Goal: Task Accomplishment & Management: Use online tool/utility

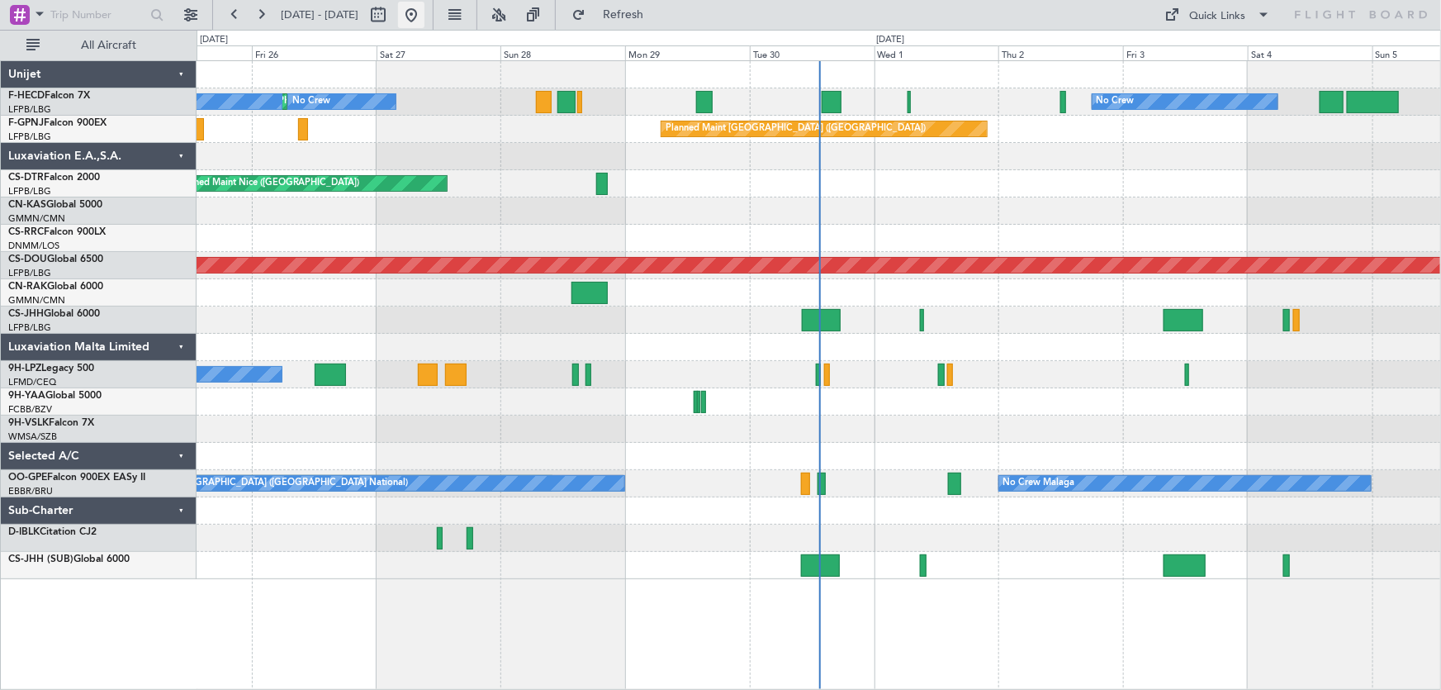
click at [424, 17] on button at bounding box center [411, 15] width 26 height 26
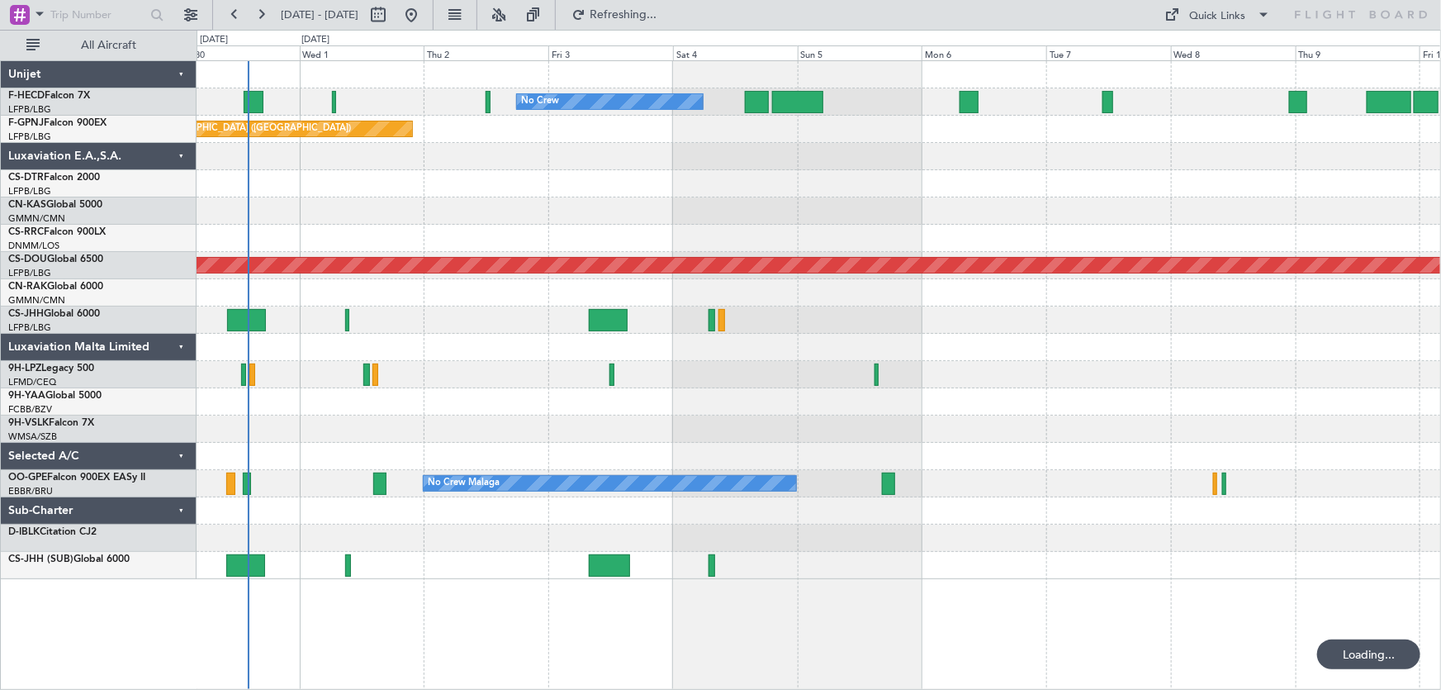
click at [415, 231] on div "No Crew No Crew Planned Maint [GEOGRAPHIC_DATA] ([GEOGRAPHIC_DATA]) No Crew Pla…" at bounding box center [819, 320] width 1244 height 518
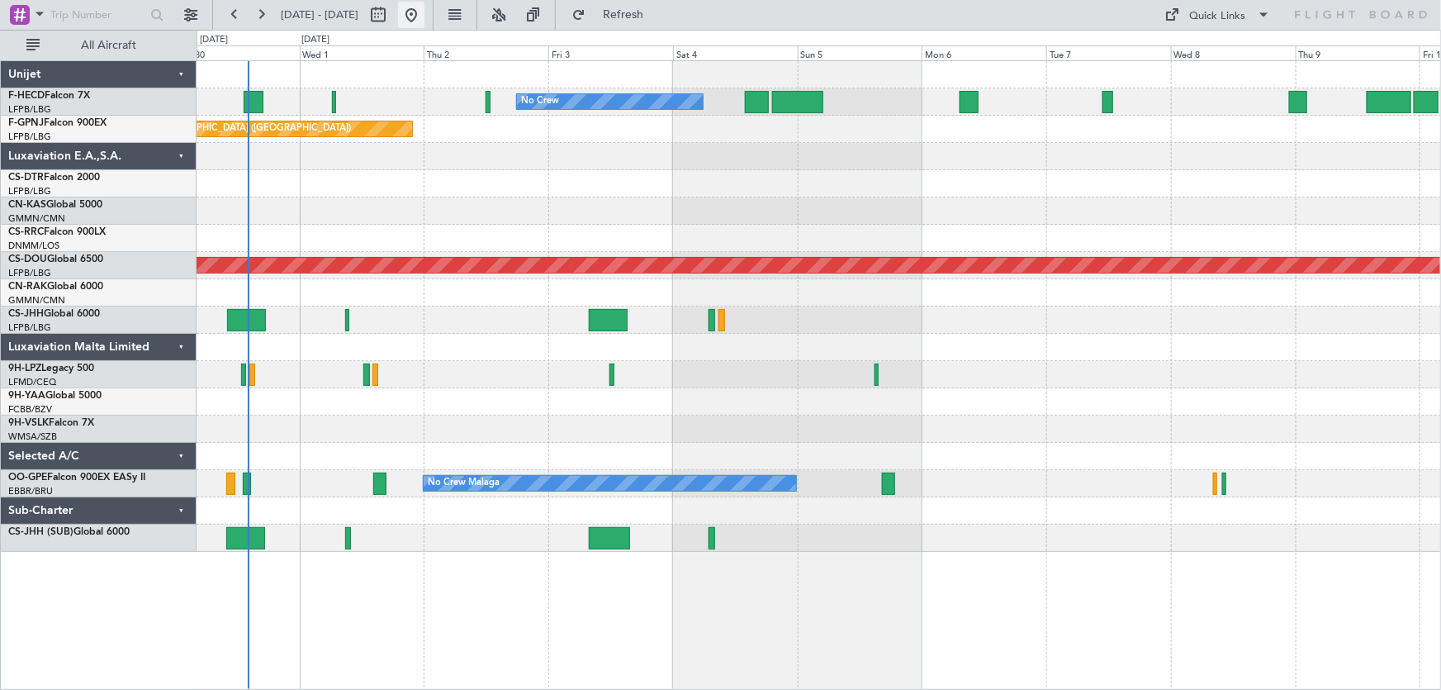
click at [424, 16] on button at bounding box center [411, 15] width 26 height 26
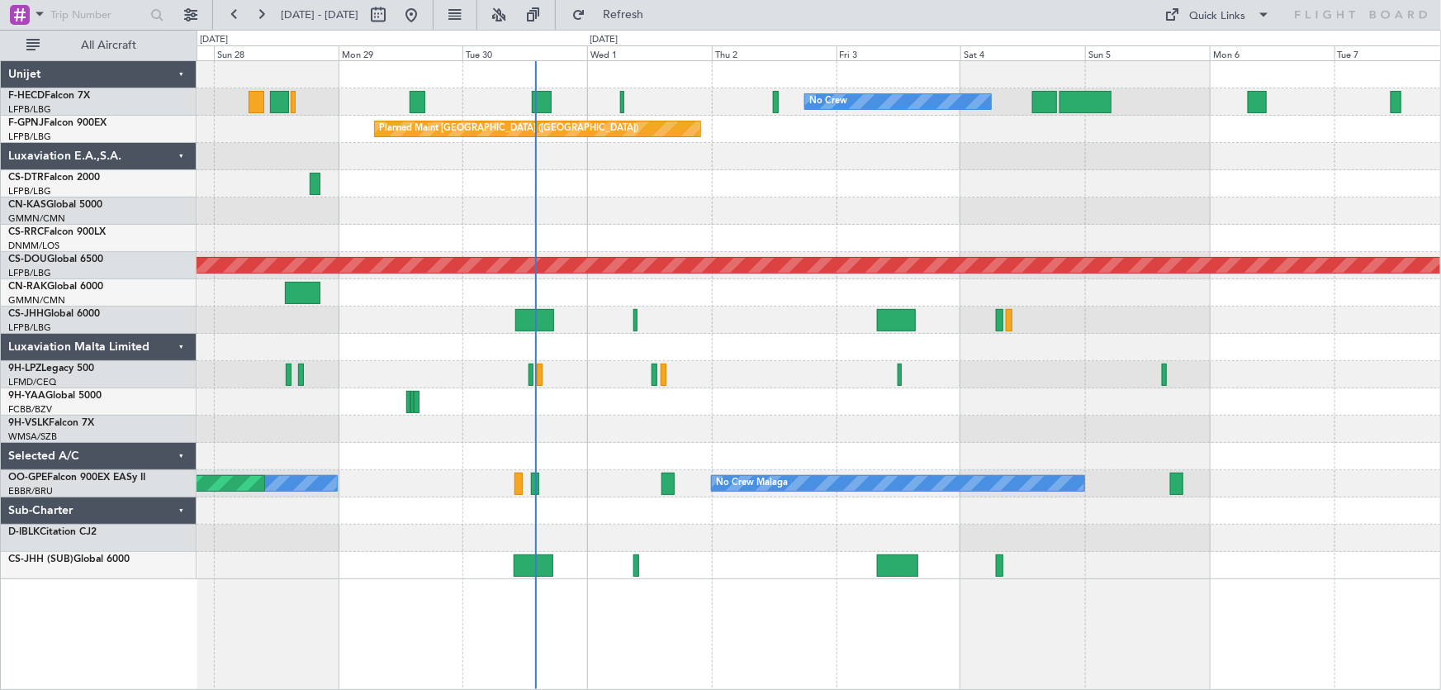
click at [827, 420] on div "No Crew No Crew Planned Maint [GEOGRAPHIC_DATA] ([GEOGRAPHIC_DATA]) No Crew Pla…" at bounding box center [819, 320] width 1244 height 518
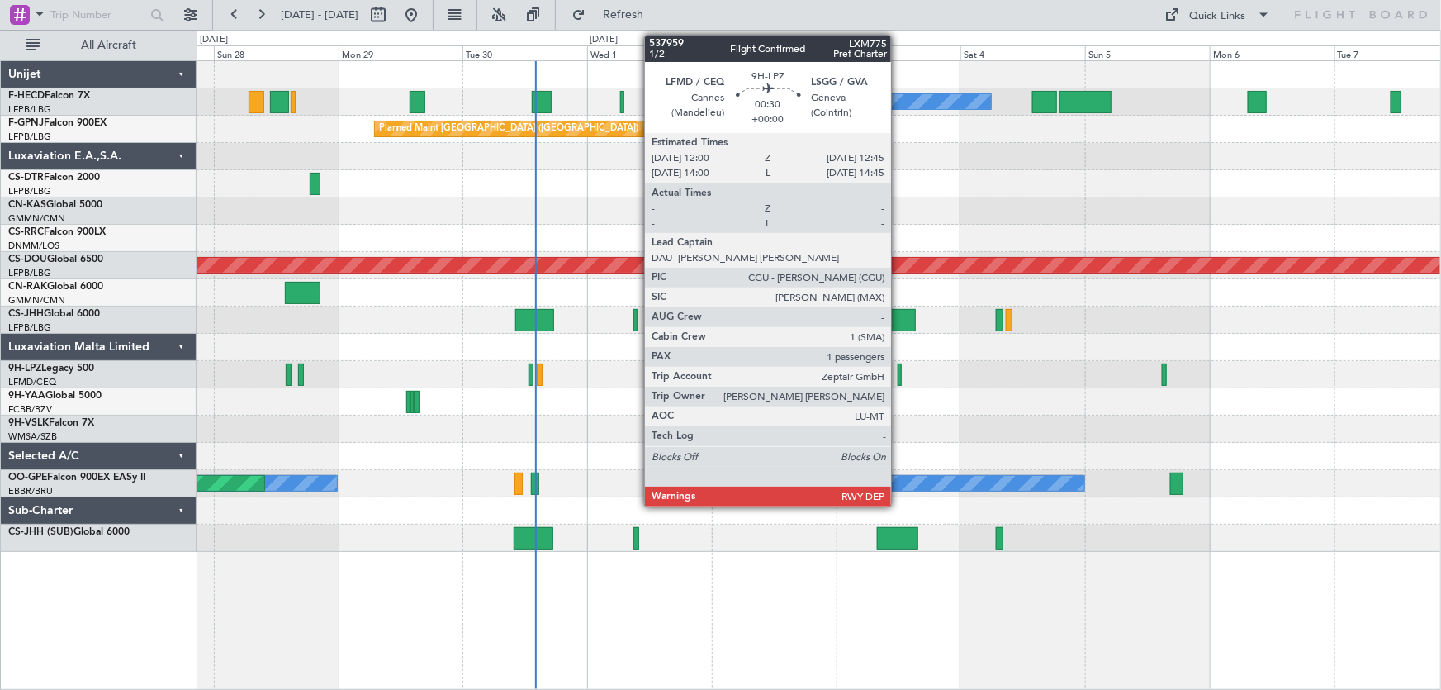
click at [898, 375] on div at bounding box center [900, 374] width 4 height 22
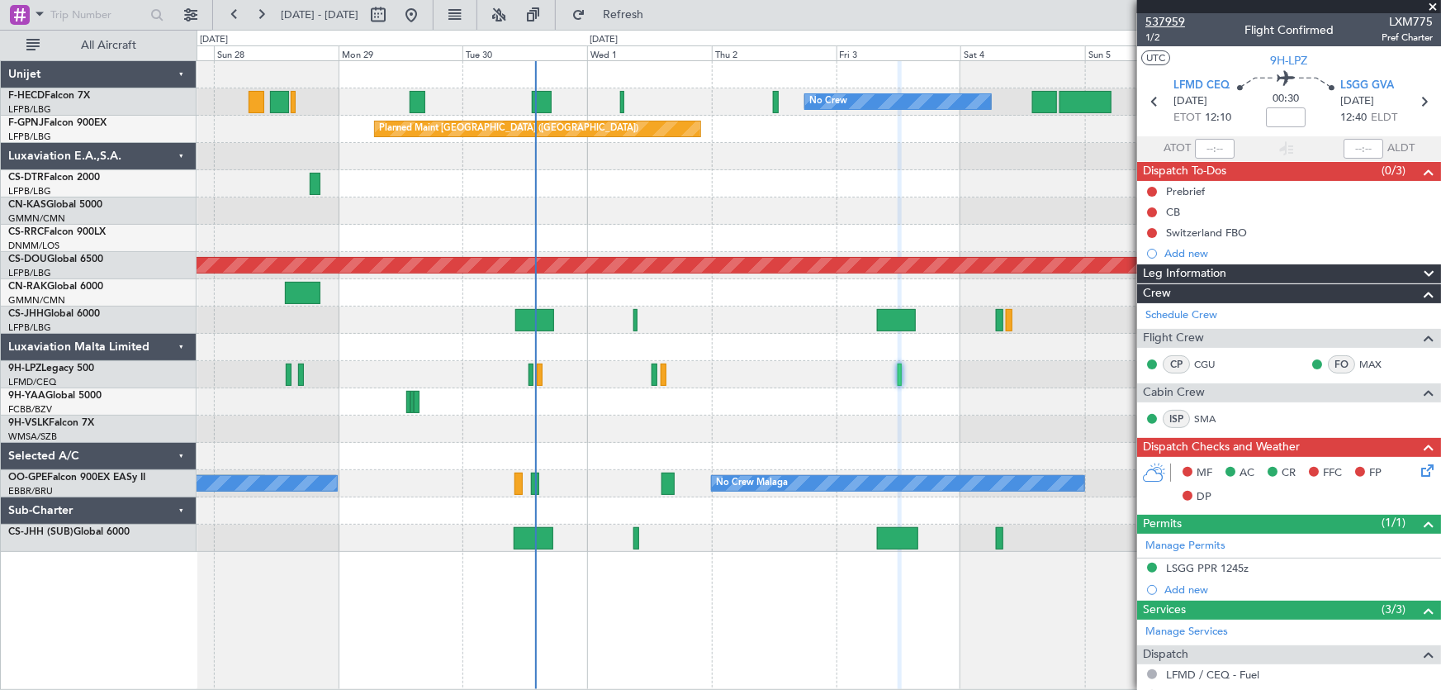
click at [1167, 21] on span "537959" at bounding box center [1165, 21] width 40 height 17
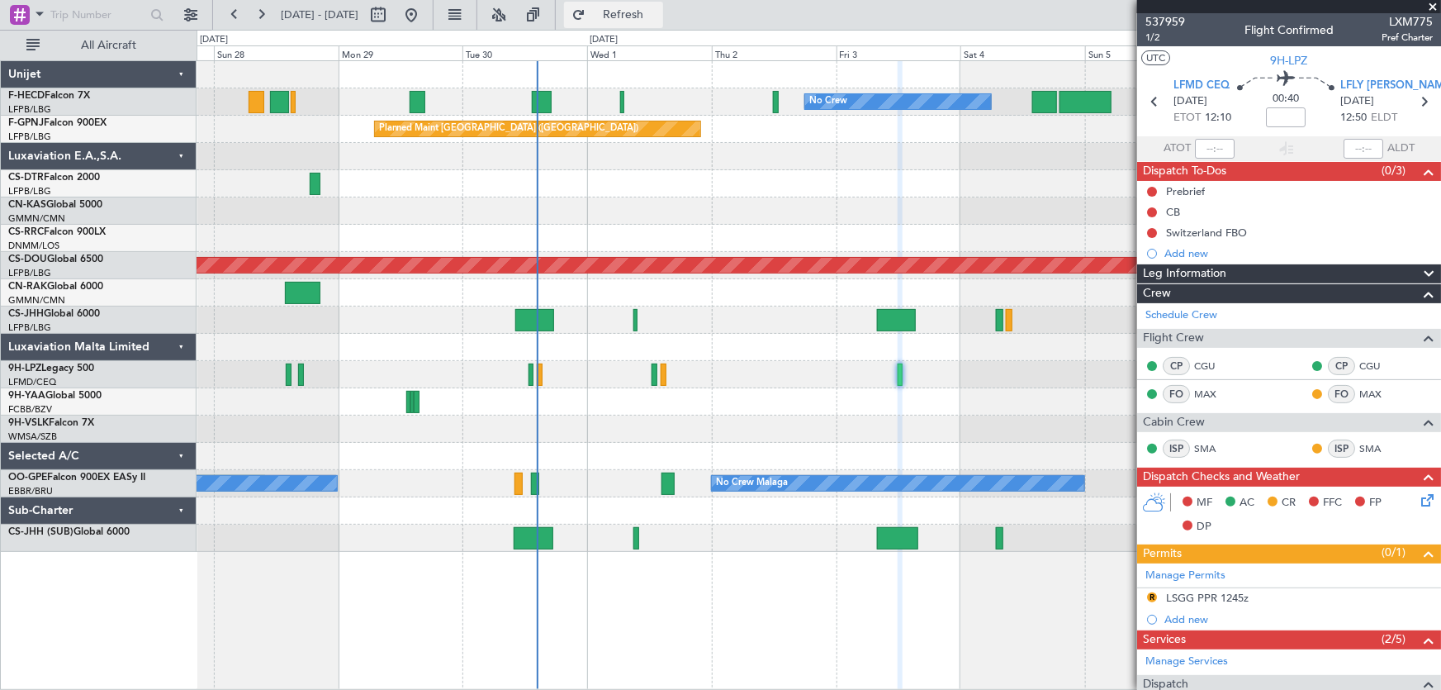
click at [658, 20] on span "Refresh" at bounding box center [623, 15] width 69 height 12
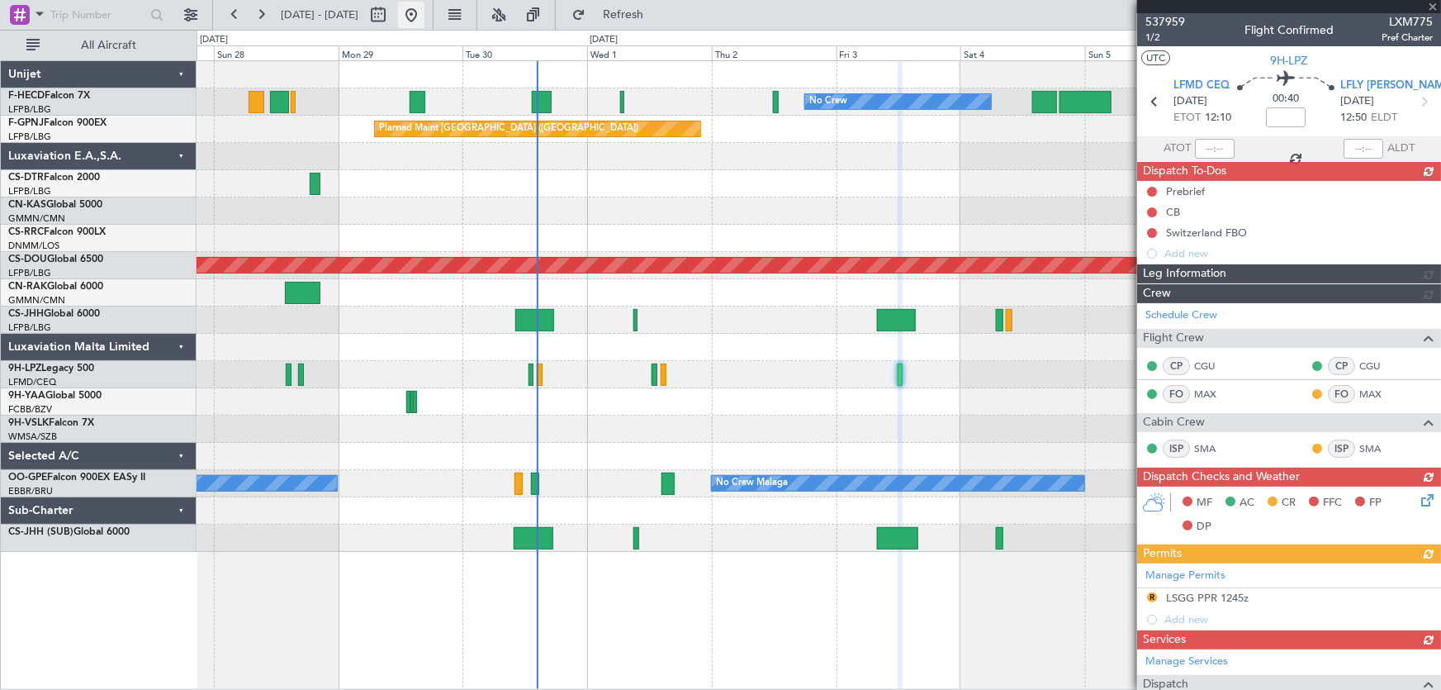
click at [424, 14] on button at bounding box center [411, 15] width 26 height 26
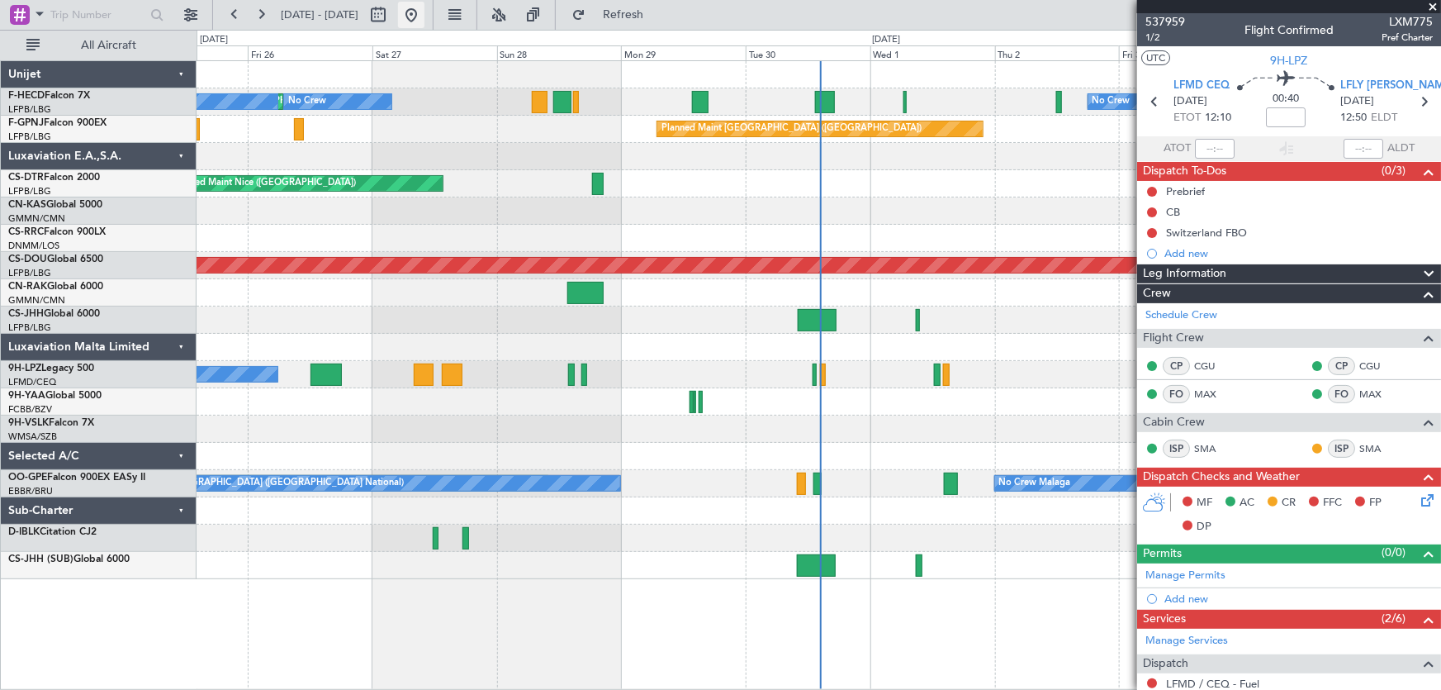
click at [424, 21] on button at bounding box center [411, 15] width 26 height 26
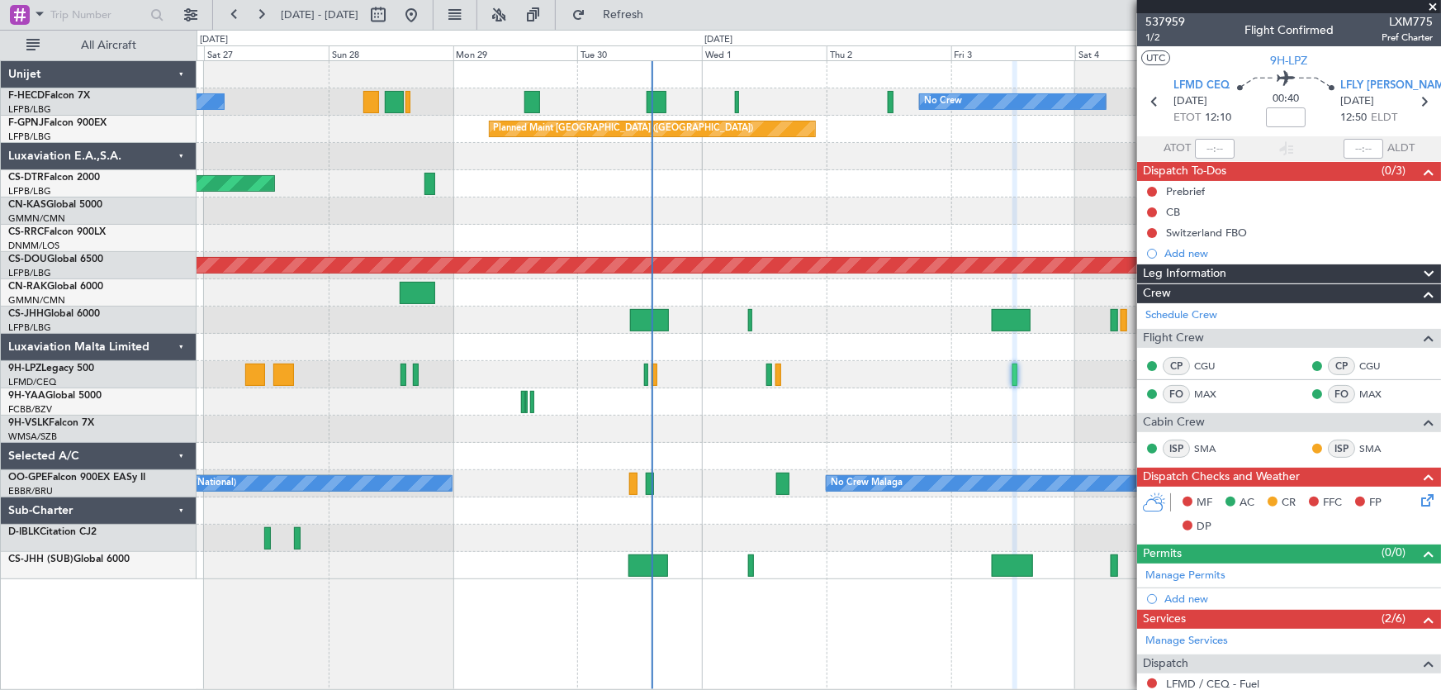
click at [684, 204] on div "No Crew No Crew Planned Maint Paris (Le Bourget) No Crew Planned Maint Paris (L…" at bounding box center [819, 320] width 1244 height 518
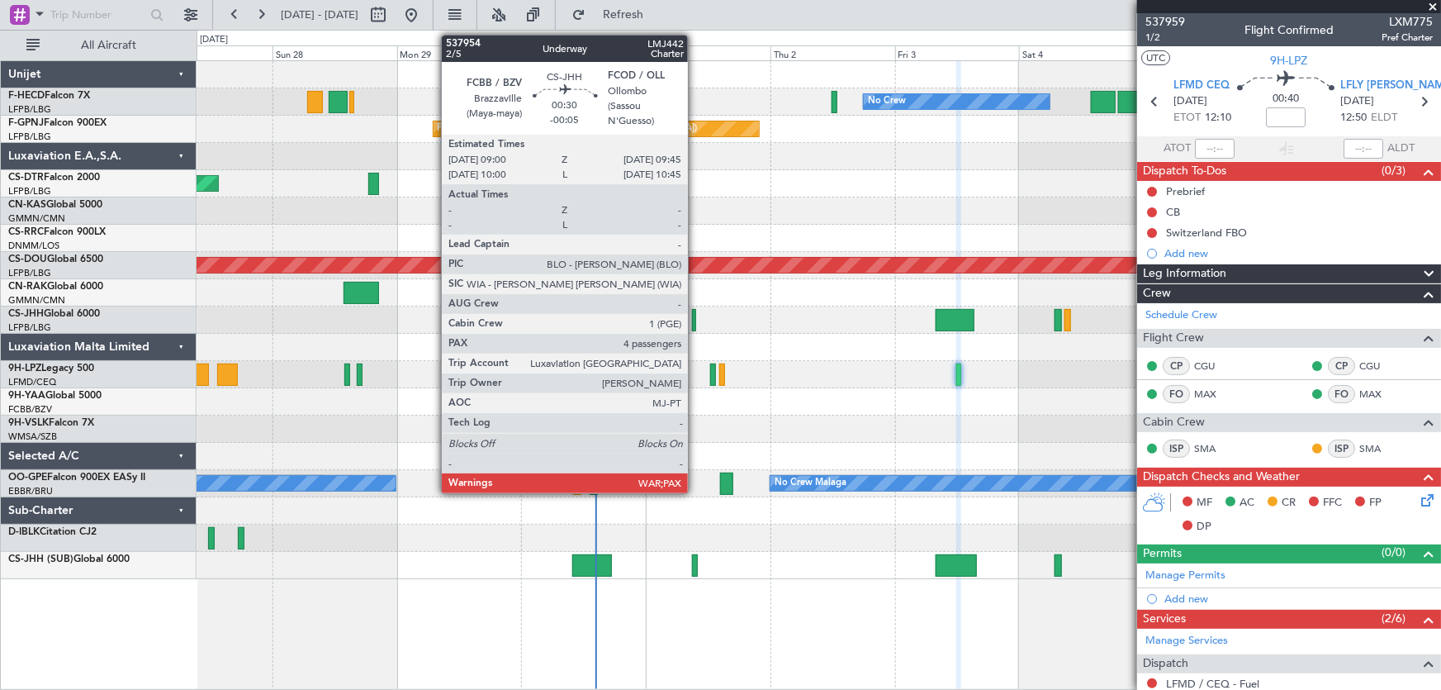
click at [695, 316] on div at bounding box center [694, 320] width 4 height 22
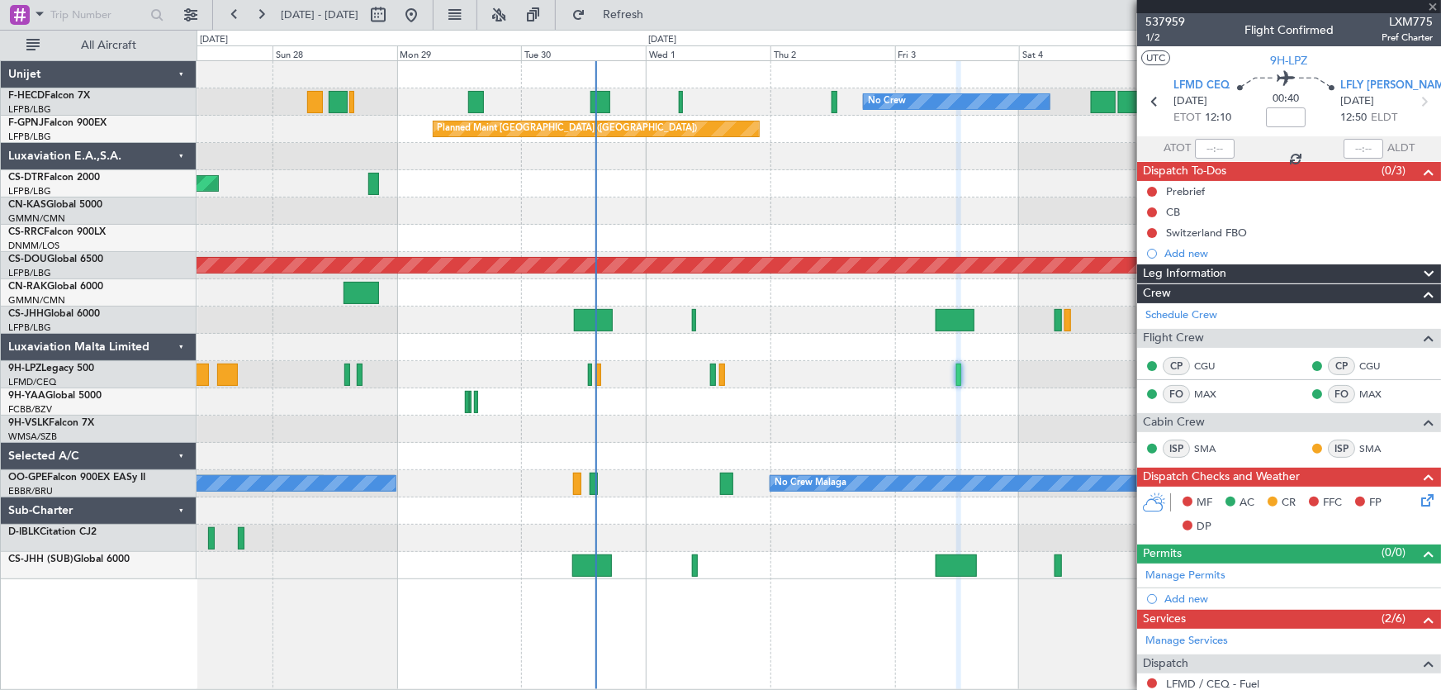
type input "-00:05"
type input "5"
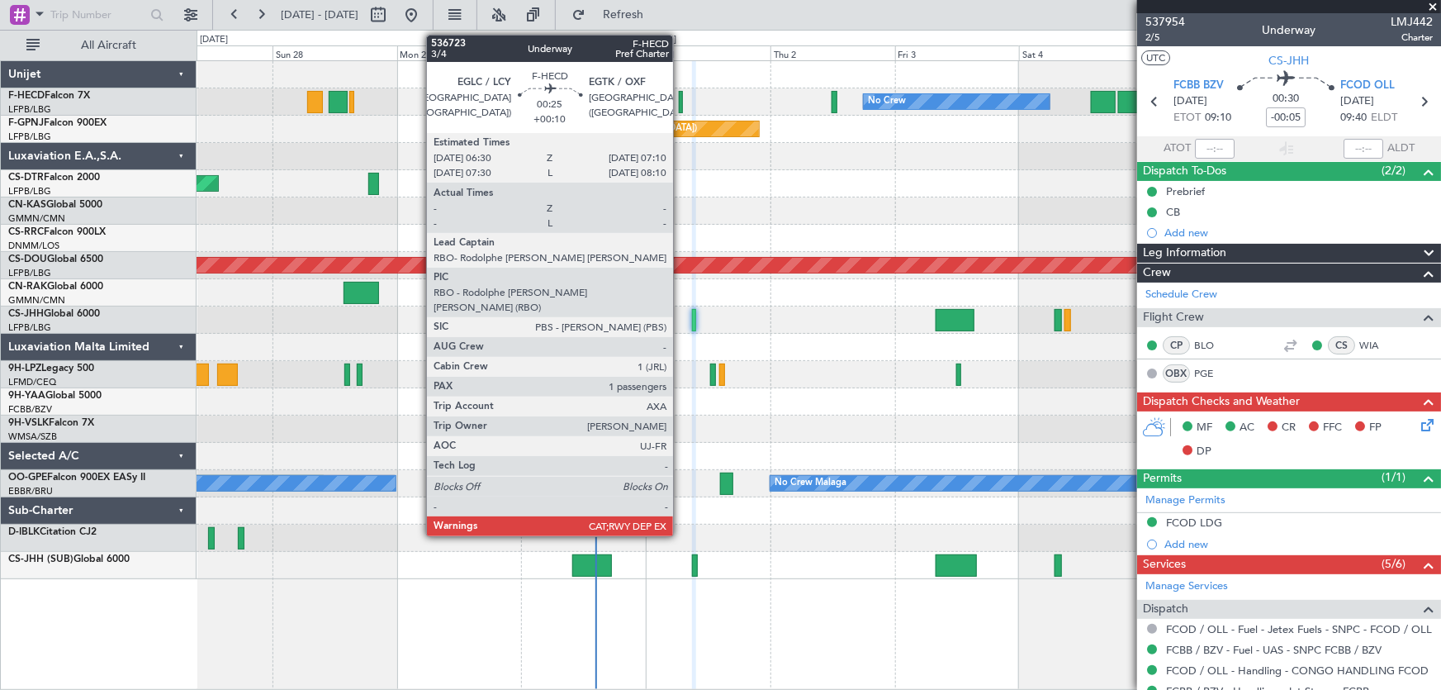
click at [680, 98] on div at bounding box center [681, 102] width 4 height 22
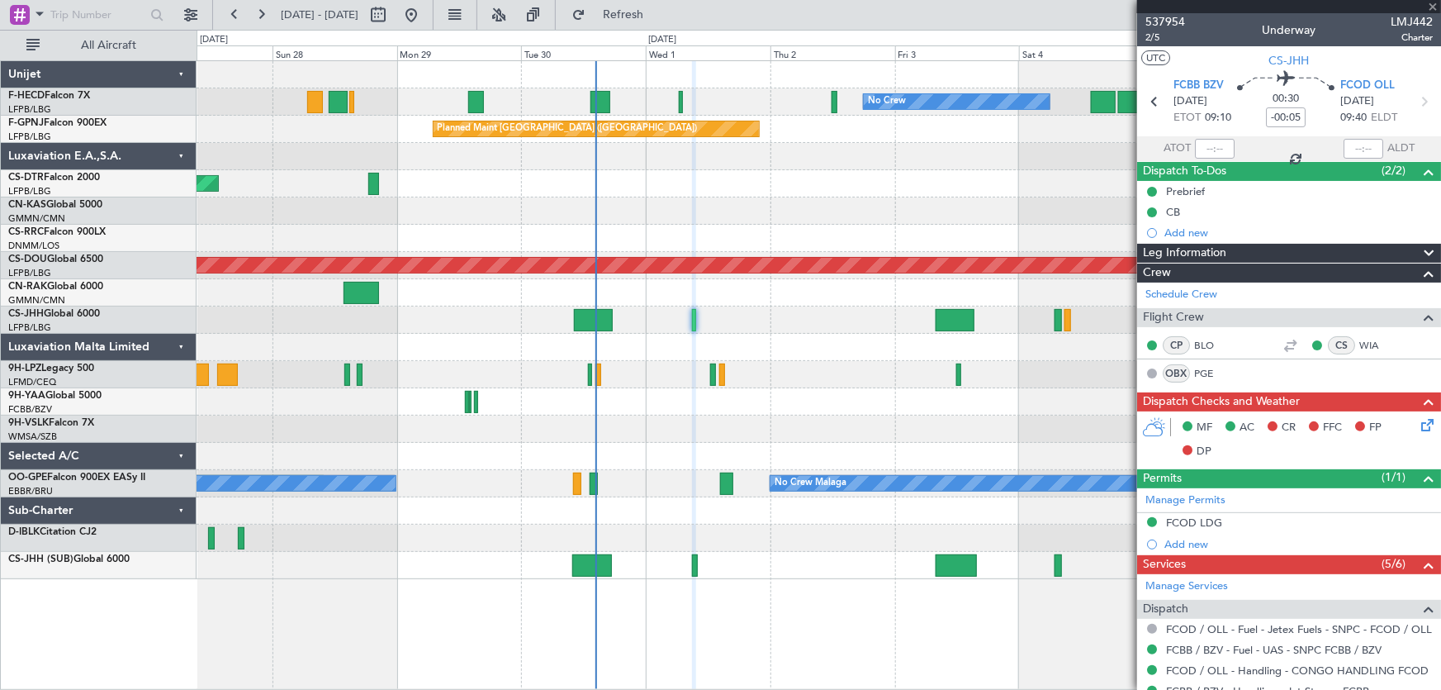
type input "+00:10"
type input "1"
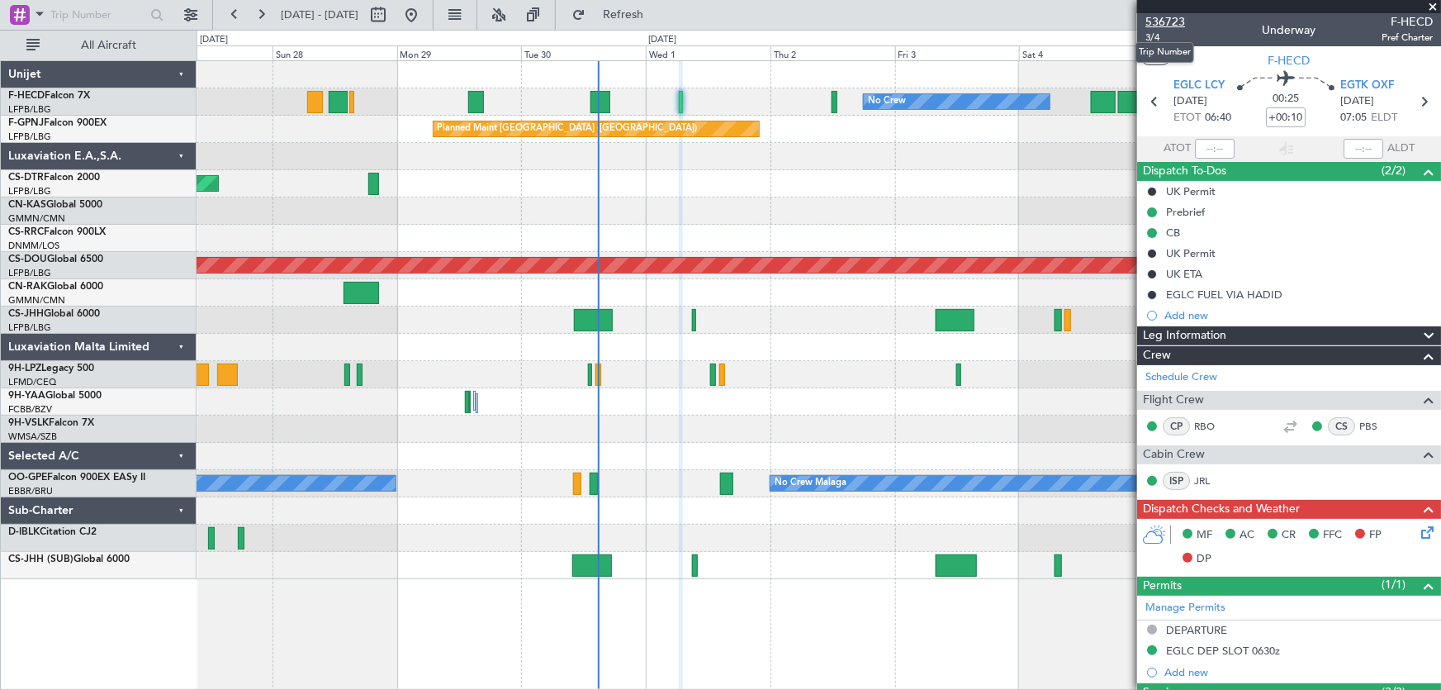
click at [1163, 22] on span "536723" at bounding box center [1165, 21] width 40 height 17
